Goal: Complete application form: Complete application form

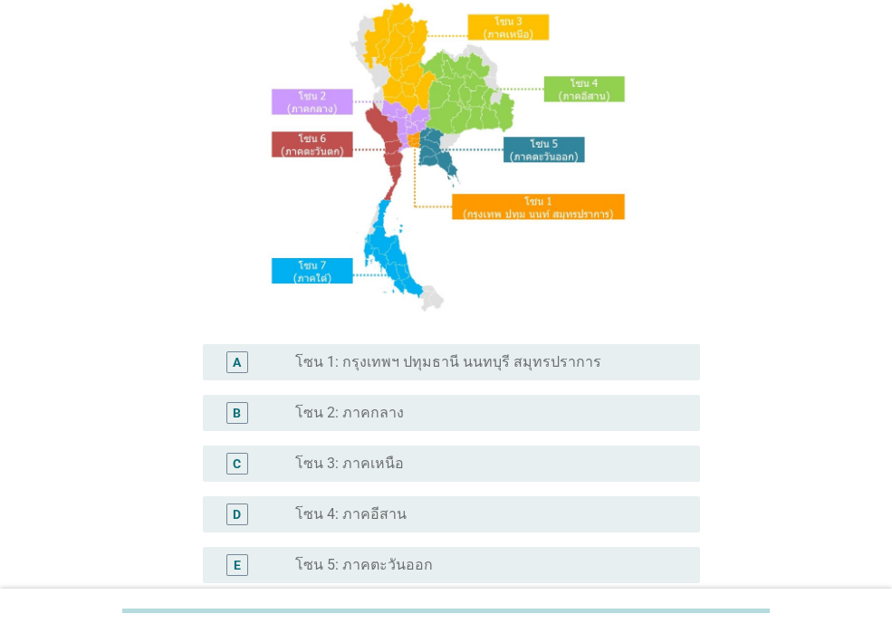
scroll to position [181, 0]
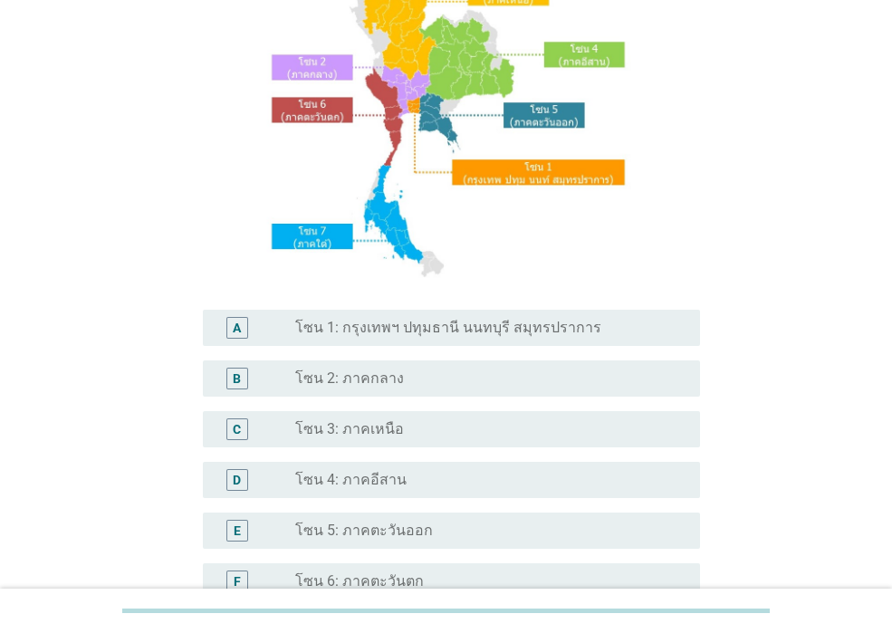
click at [377, 386] on label "โซน 2: ภาคกลาง" at bounding box center [349, 378] width 109 height 18
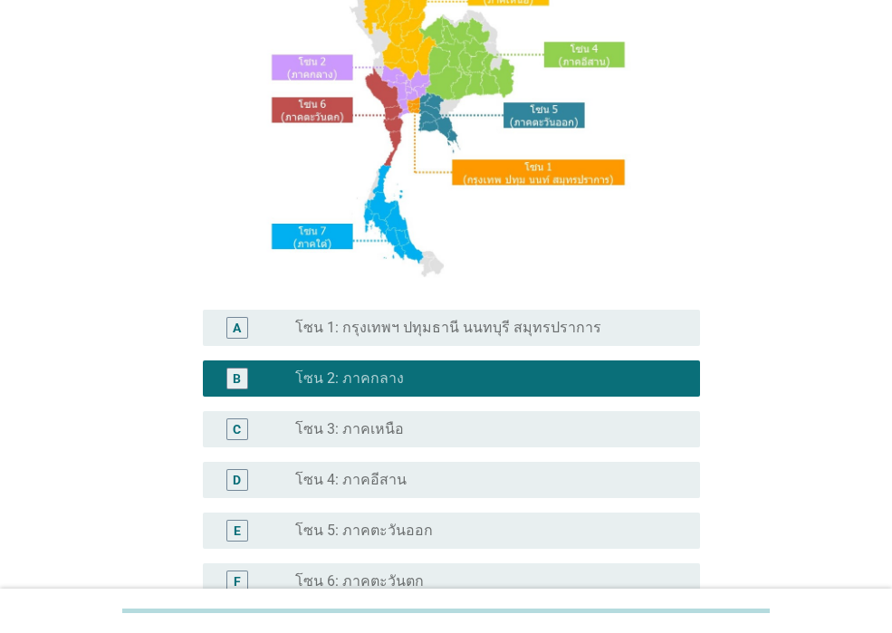
click at [495, 328] on label "โซน 1: กรุงเทพฯ ปทุมธานี นนทบุรี สมุทรปราการ" at bounding box center [448, 328] width 306 height 18
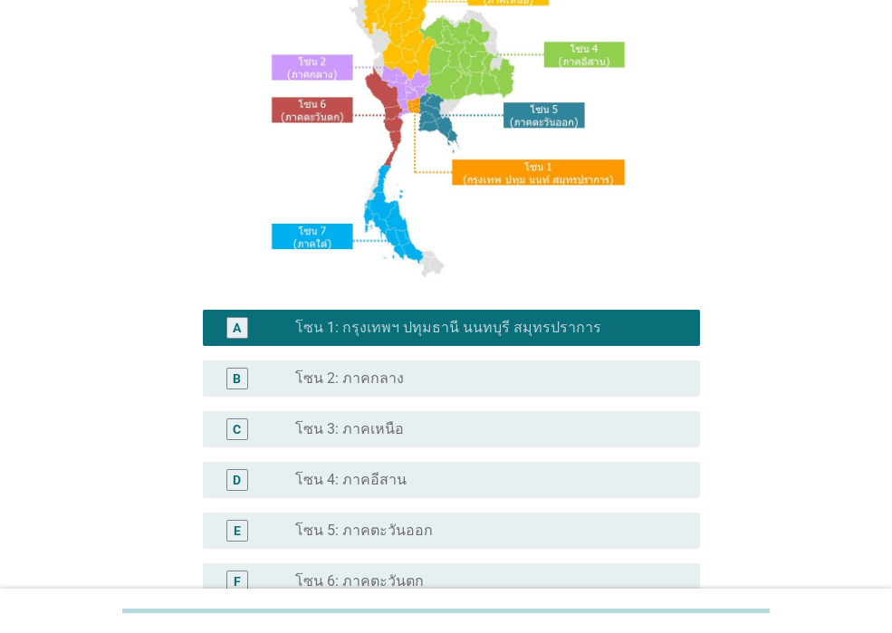
scroll to position [362, 0]
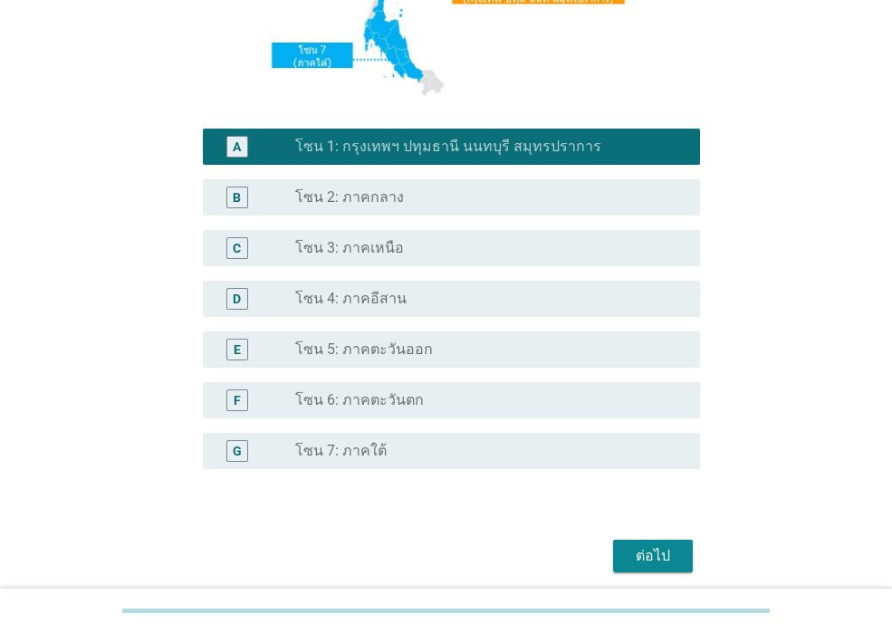
click at [673, 555] on div "ต่อไป" at bounding box center [652, 556] width 51 height 22
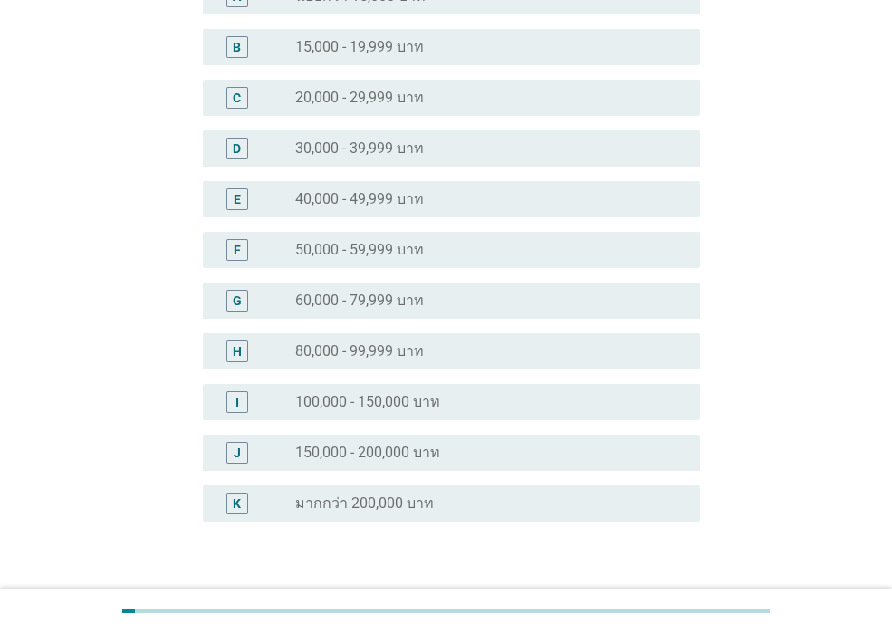
scroll to position [272, 0]
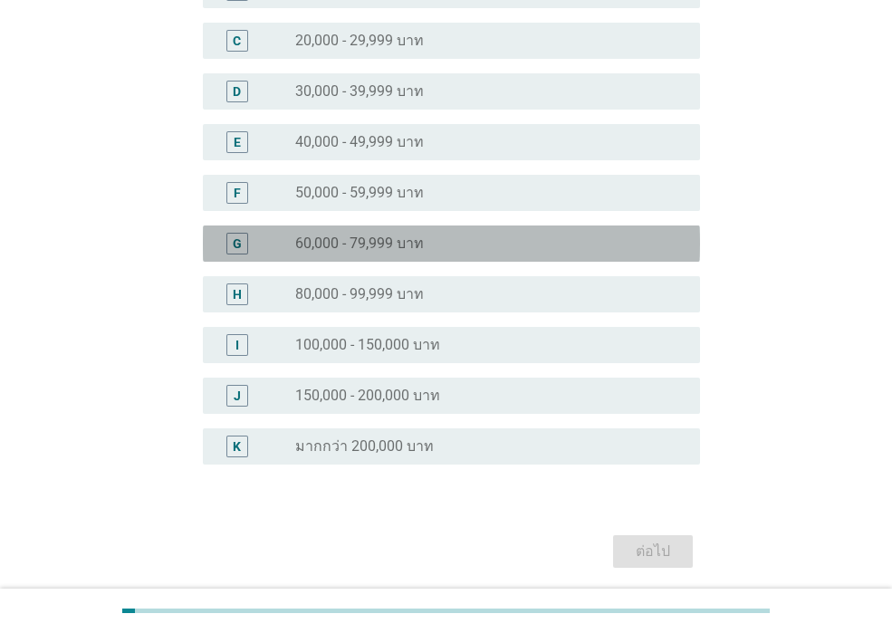
click at [514, 247] on div "radio_button_unchecked 60,000 - 79,999 บาท" at bounding box center [483, 243] width 376 height 18
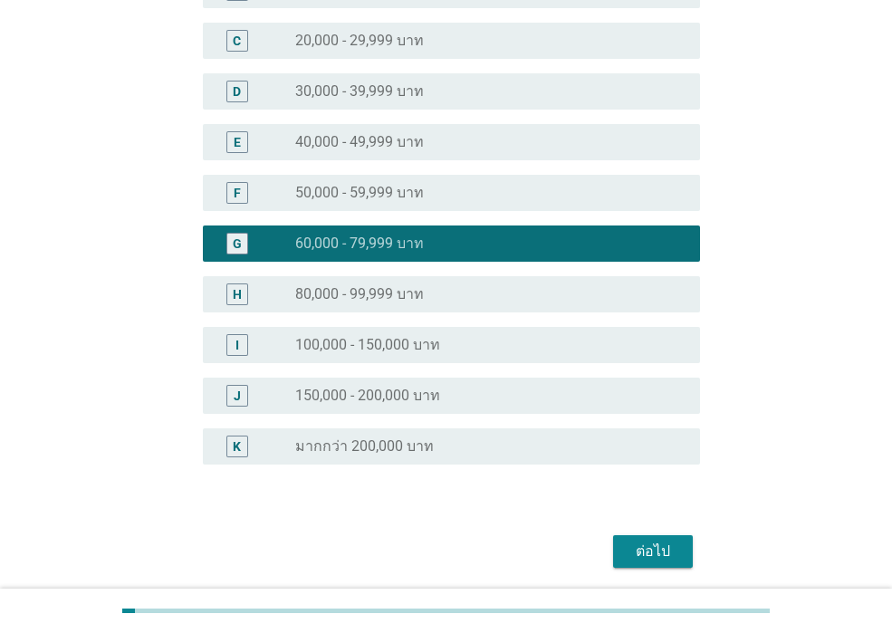
click at [654, 545] on div "ต่อไป" at bounding box center [652, 551] width 51 height 22
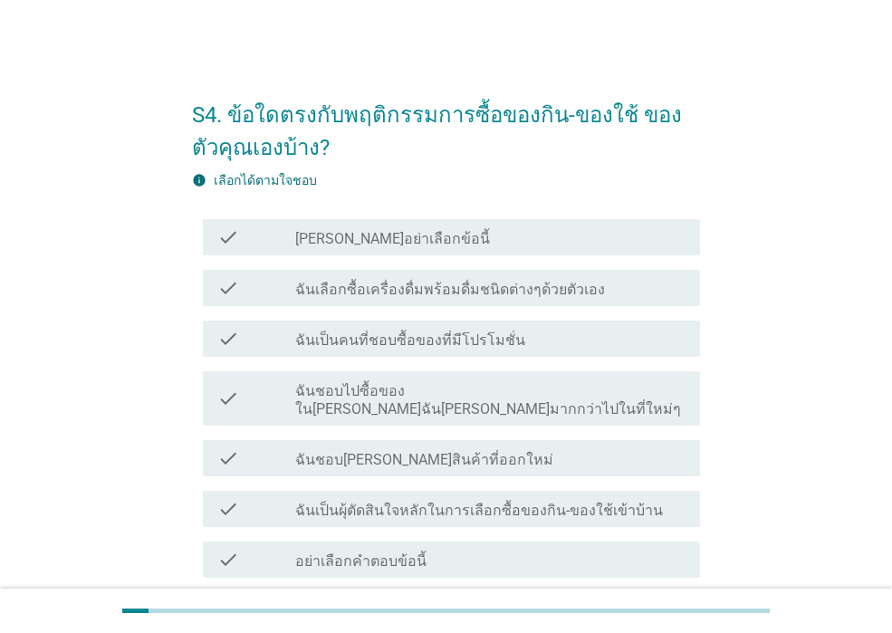
click at [401, 394] on label "ฉันชอบไปซื้อของใน[PERSON_NAME]ฉัน[PERSON_NAME]มากกว่าไปในที่ใหม่ๆ" at bounding box center [490, 400] width 390 height 36
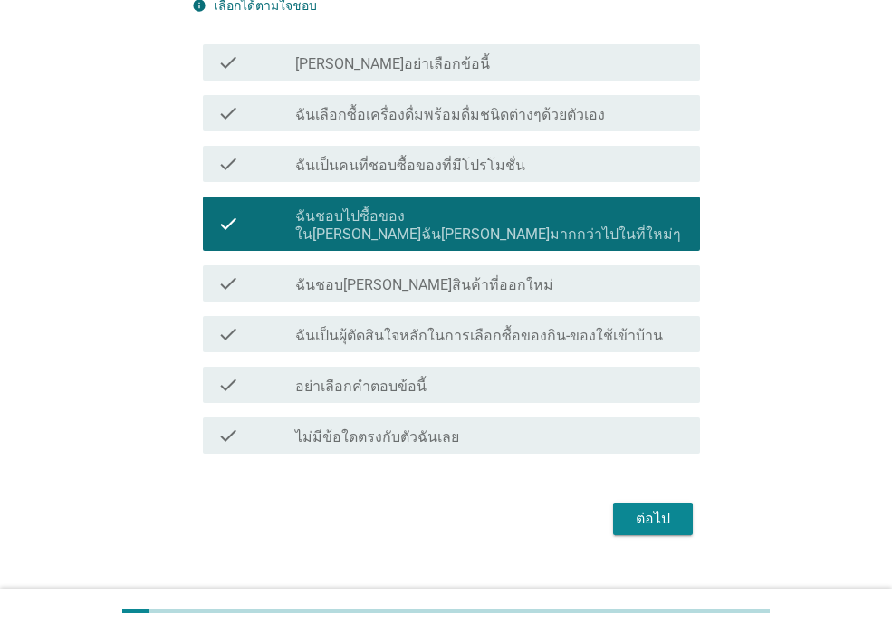
scroll to position [181, 0]
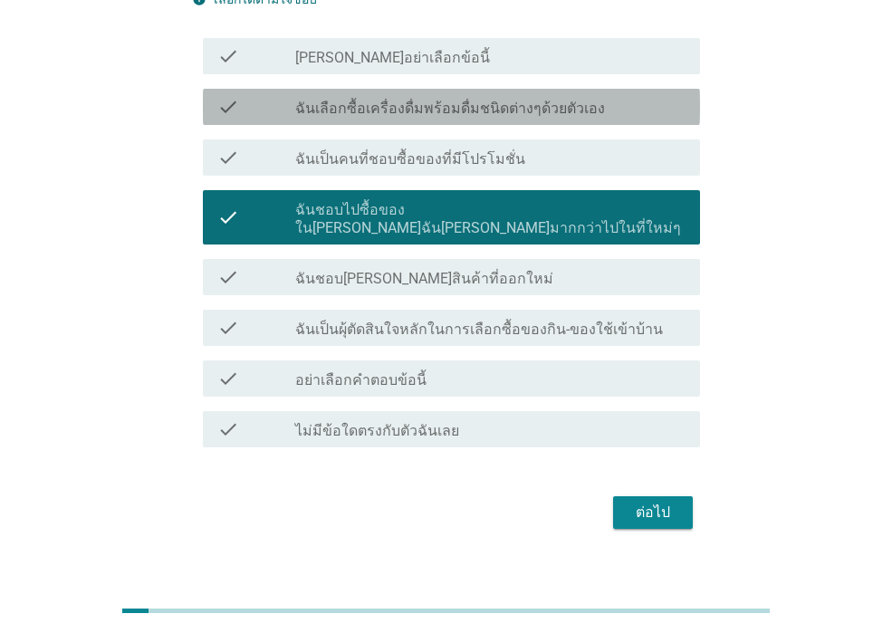
click at [330, 102] on label "ฉันเลือกซื้อเครื่องดื่มพร้อมดื่มชนิดต่างๆด้วยตัวเอง" at bounding box center [450, 109] width 310 height 18
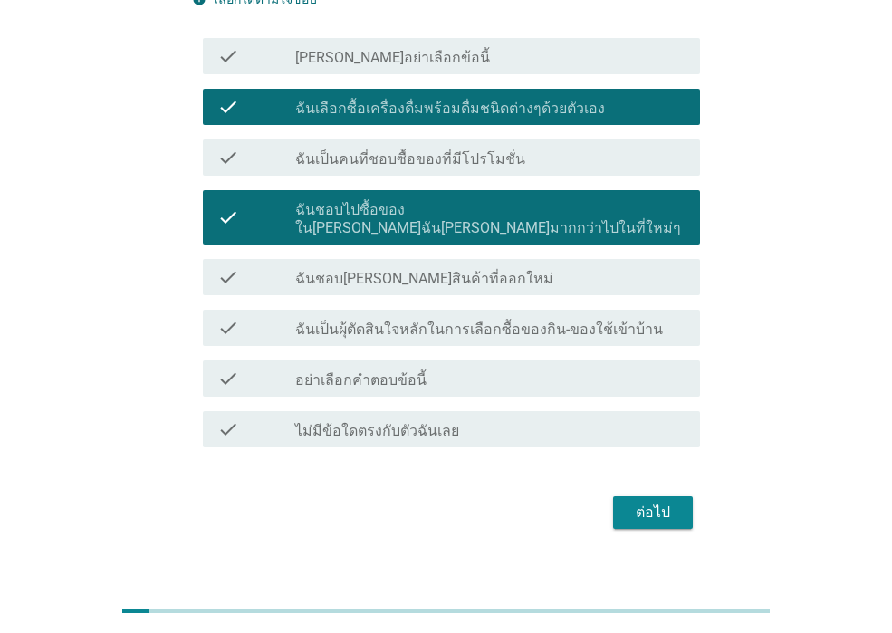
click at [344, 270] on label "ฉันชอบ[PERSON_NAME]สินค้าที่ออกใหม่" at bounding box center [424, 279] width 258 height 18
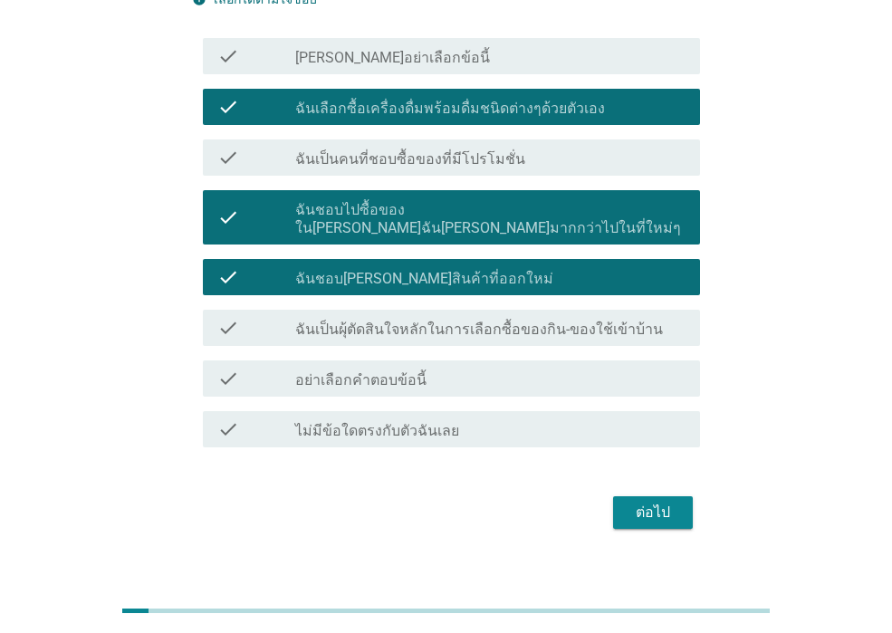
click at [374, 353] on div "check check_box_outline_blank อย่าเลือกคำตอบข้อนี้" at bounding box center [446, 378] width 508 height 51
click at [374, 371] on label "อย่าเลือกคำตอบข้อนี้" at bounding box center [360, 380] width 131 height 18
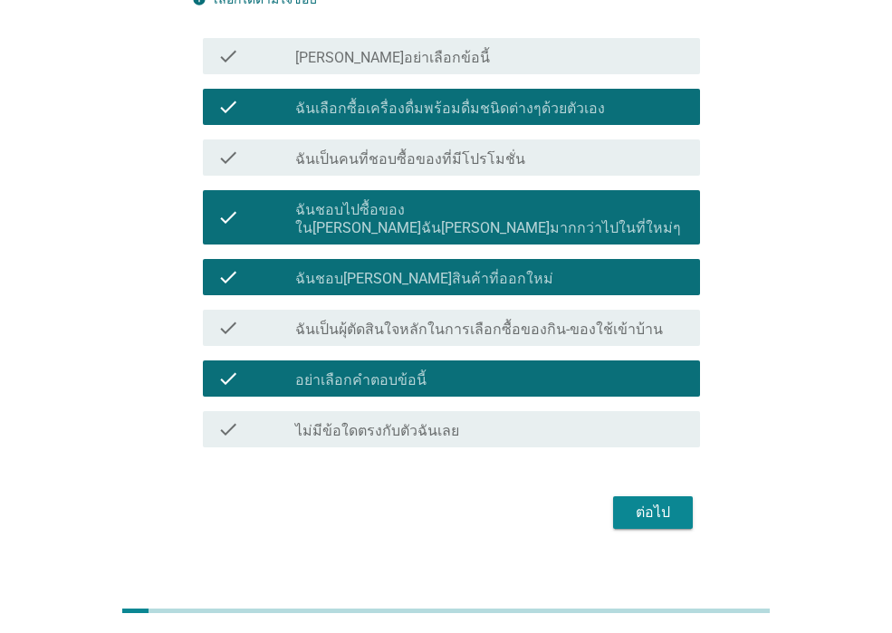
click at [378, 328] on div "check check_box_outline_blank ฉันเป็นผุ้ตัดสินใจหลักในการเลือกซื้อของกิน-ของใช้…" at bounding box center [446, 327] width 508 height 51
click at [384, 320] on label "ฉันเป็นผุ้ตัดสินใจหลักในการเลือกซื้อของกิน-ของใช้เข้าบ้าน" at bounding box center [478, 329] width 367 height 18
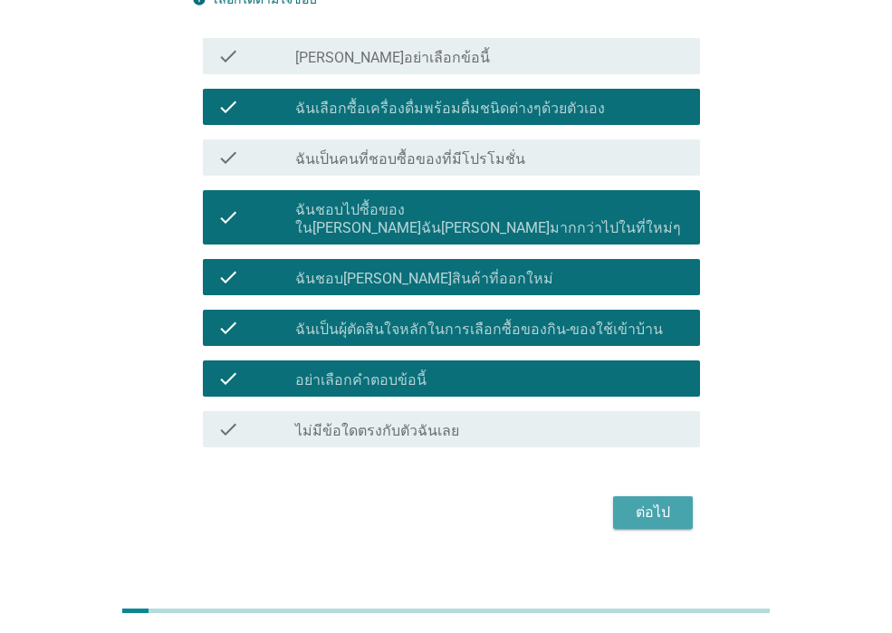
click at [651, 501] on div "ต่อไป" at bounding box center [652, 512] width 51 height 22
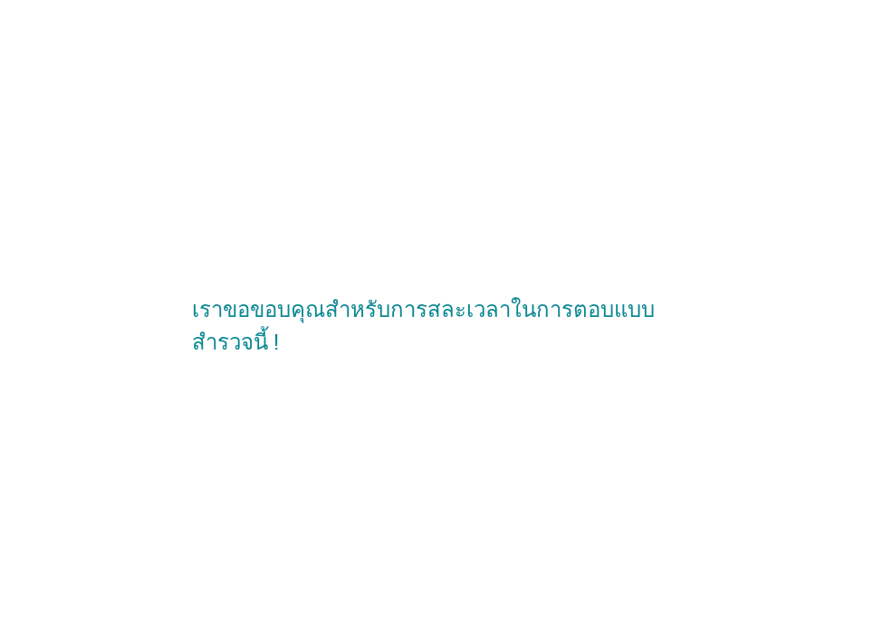
scroll to position [0, 0]
